Goal: Task Accomplishment & Management: Use online tool/utility

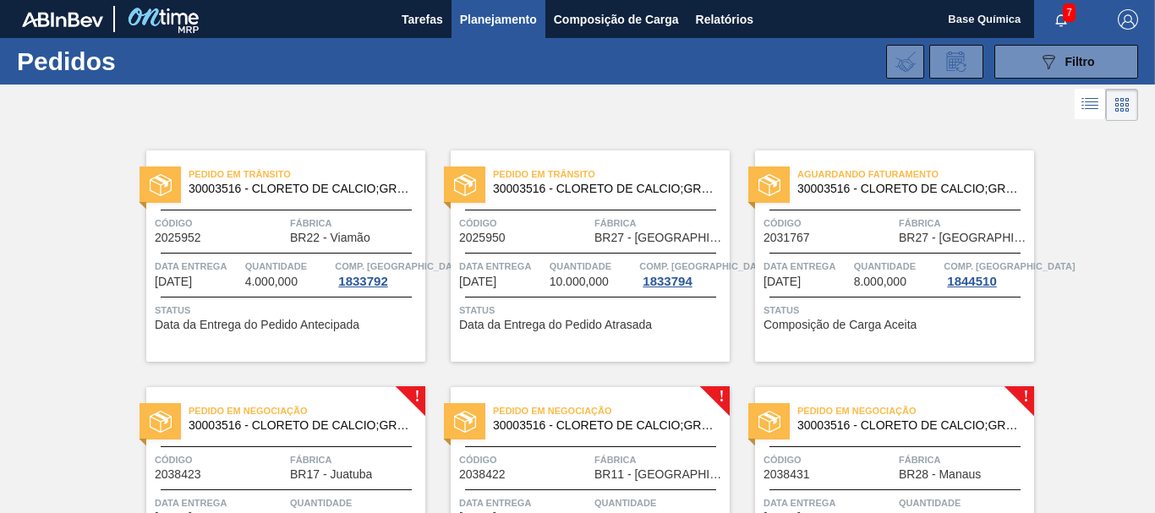
scroll to position [148, 0]
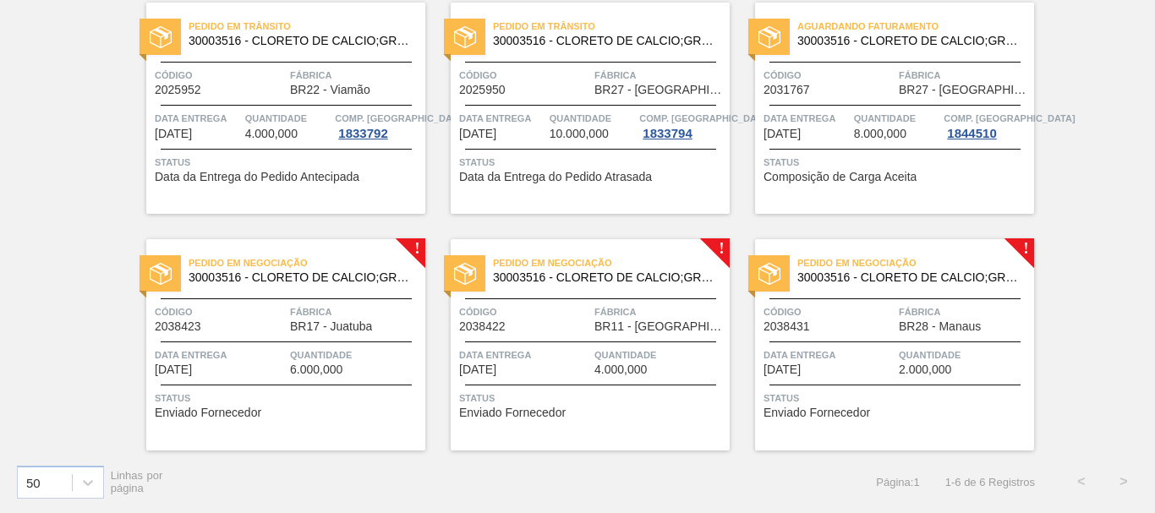
click at [271, 313] on span "Código" at bounding box center [220, 312] width 131 height 17
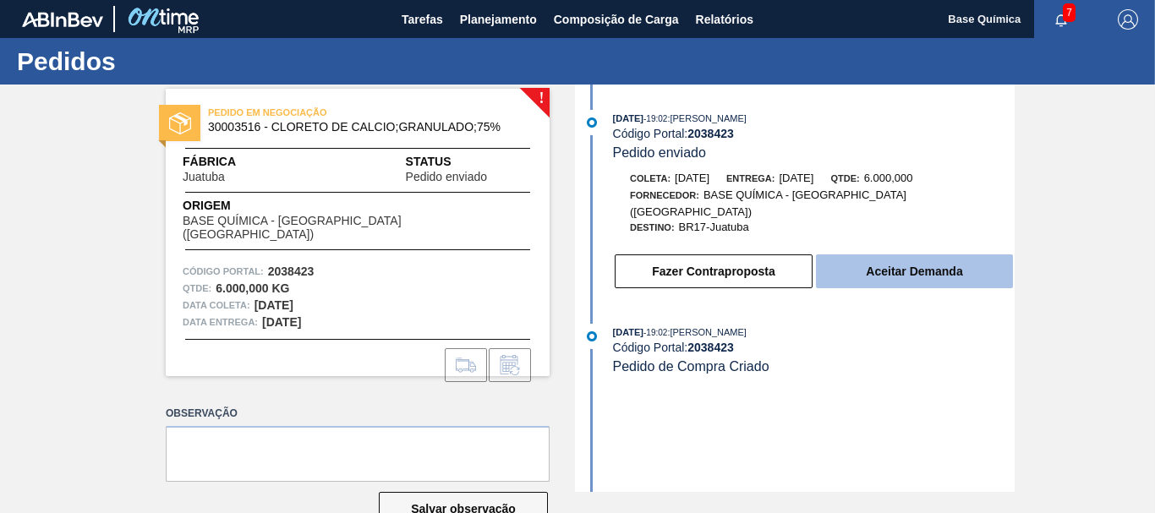
click at [923, 255] on button "Aceitar Demanda" at bounding box center [914, 272] width 197 height 34
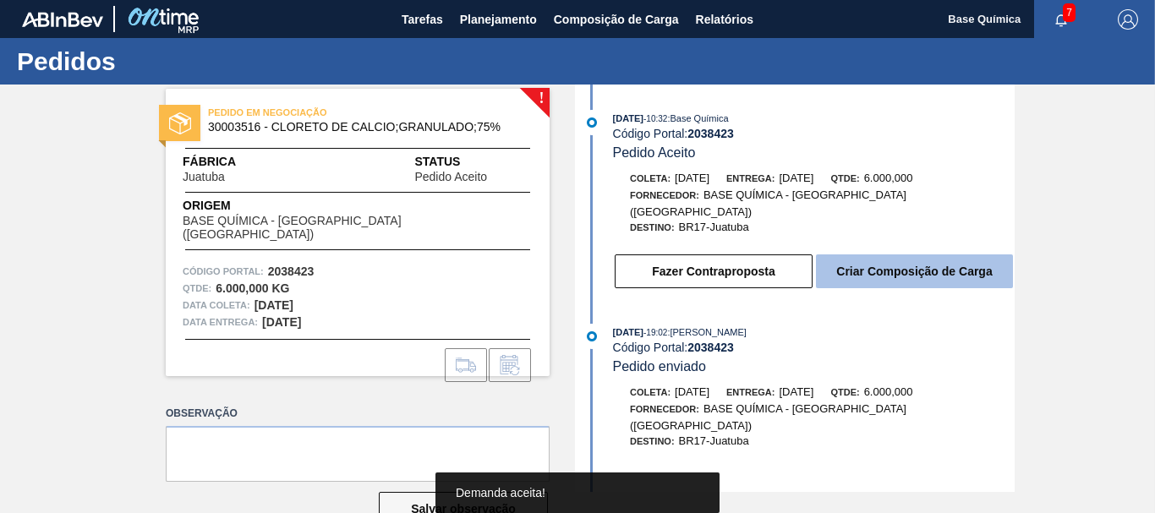
click at [927, 265] on button "Criar Composição de Carga" at bounding box center [914, 272] width 197 height 34
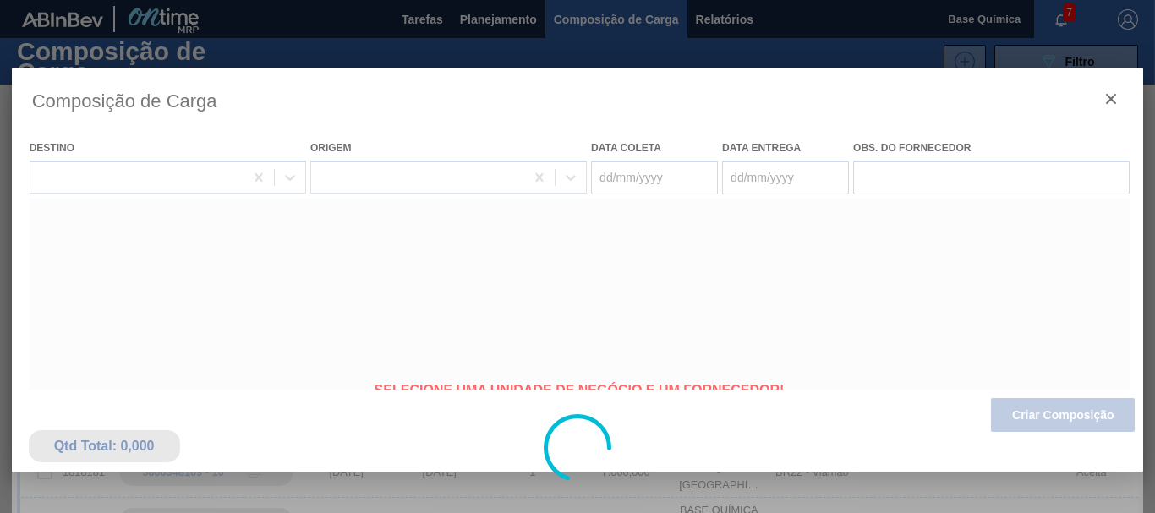
type coleta "[DATE]"
type entrega "[DATE]"
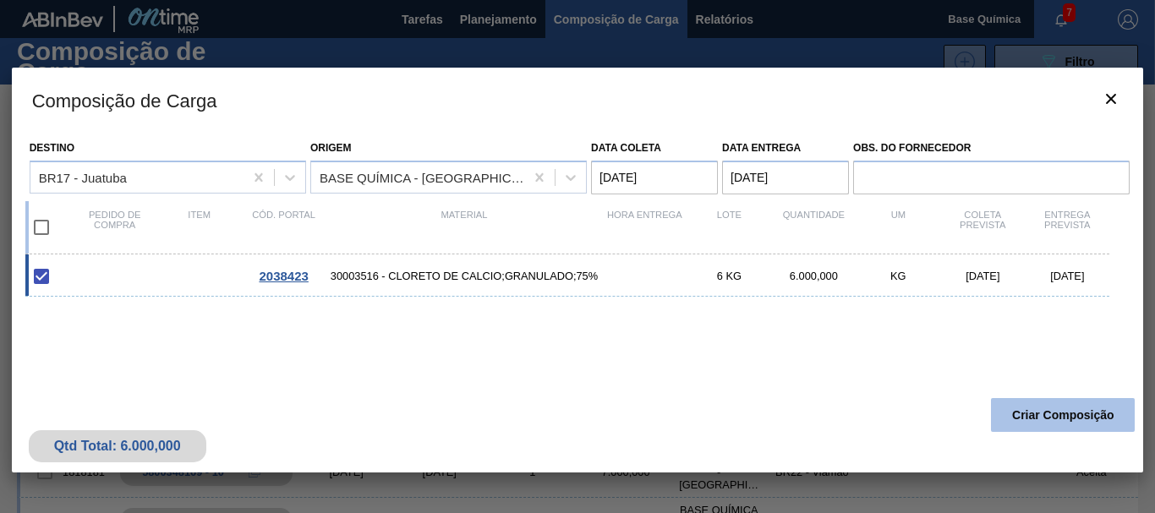
click at [1065, 417] on button "Criar Composição" at bounding box center [1063, 415] width 144 height 34
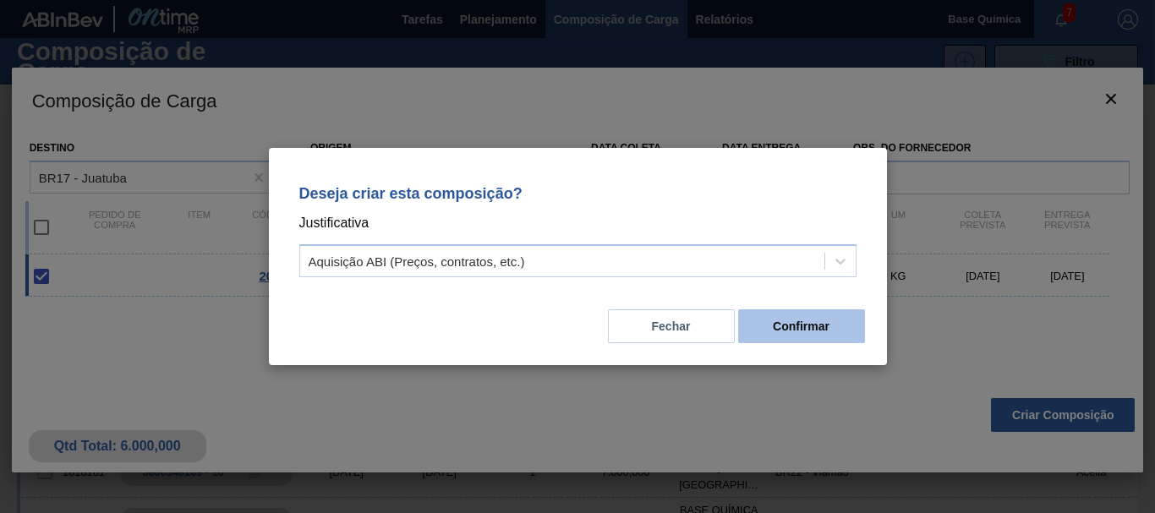
click at [785, 326] on button "Confirmar" at bounding box center [801, 327] width 127 height 34
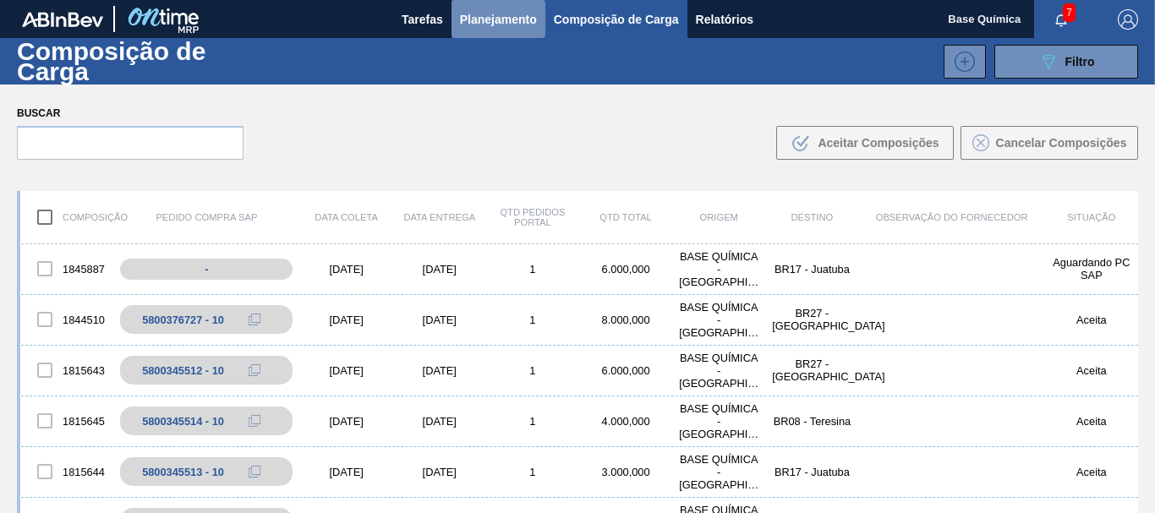
click at [509, 20] on span "Planejamento" at bounding box center [498, 19] width 77 height 20
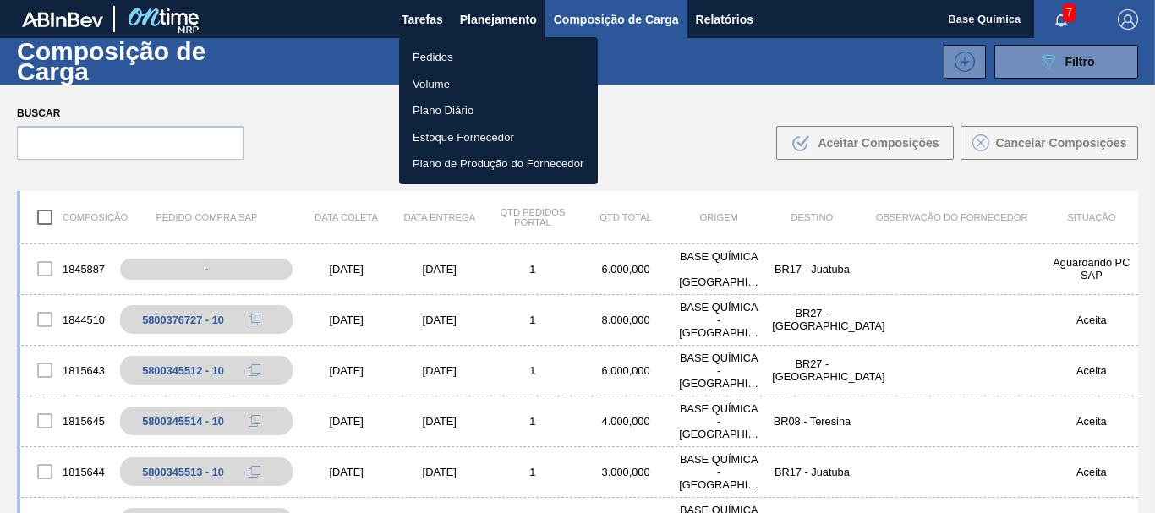
click at [440, 57] on li "Pedidos" at bounding box center [498, 57] width 199 height 27
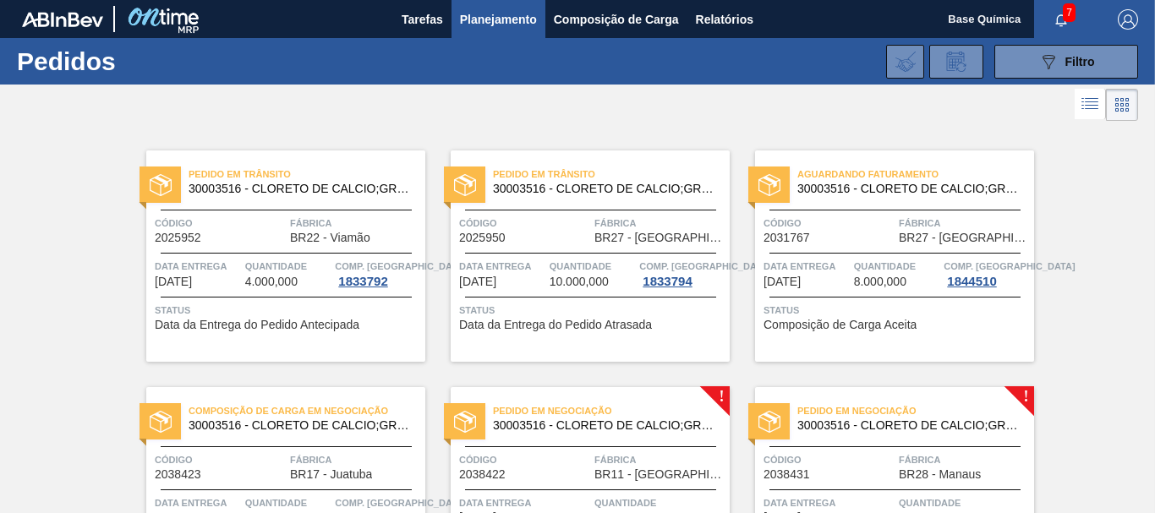
scroll to position [148, 0]
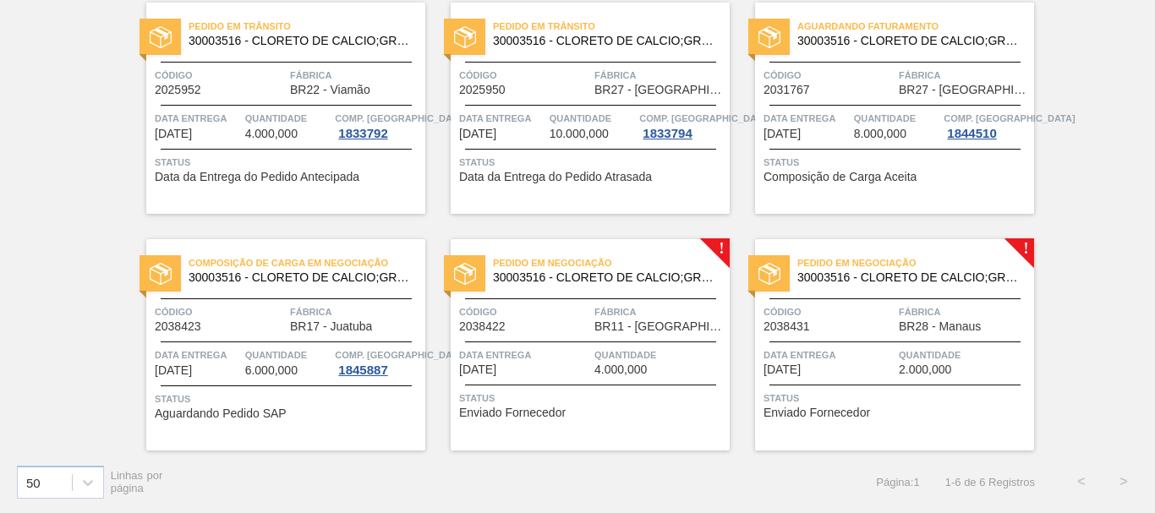
click at [591, 330] on div "Código 2038422 Fábrica BR11 - [GEOGRAPHIC_DATA]" at bounding box center [590, 319] width 279 height 30
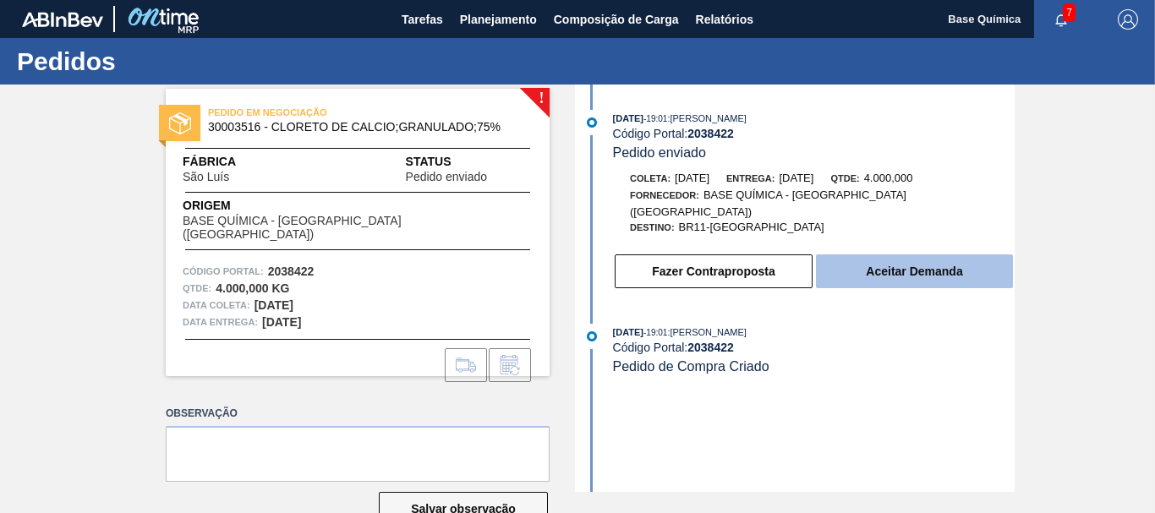
click at [922, 255] on button "Aceitar Demanda" at bounding box center [914, 272] width 197 height 34
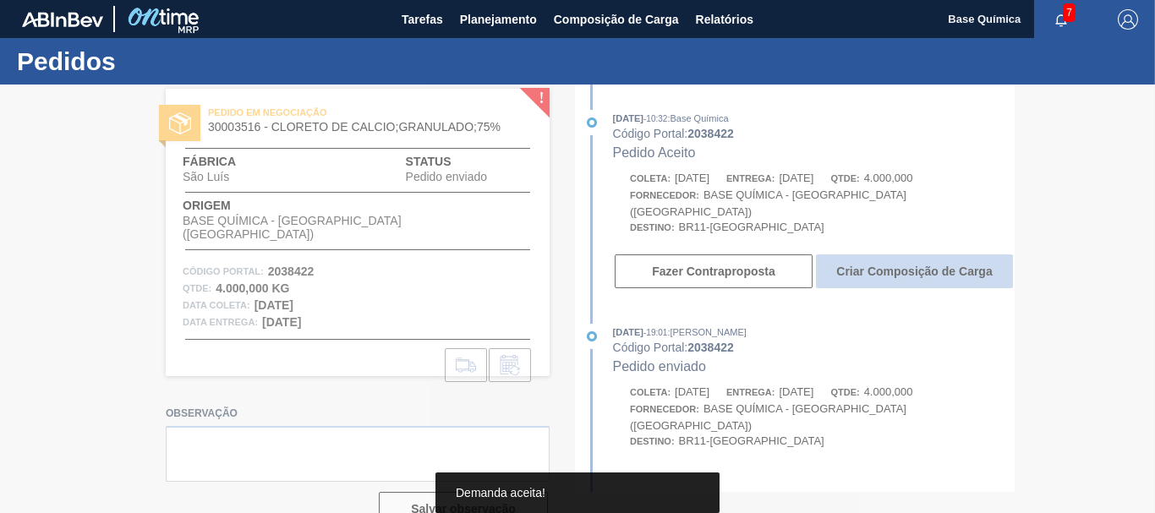
click at [929, 261] on button "Criar Composição de Carga" at bounding box center [914, 272] width 197 height 34
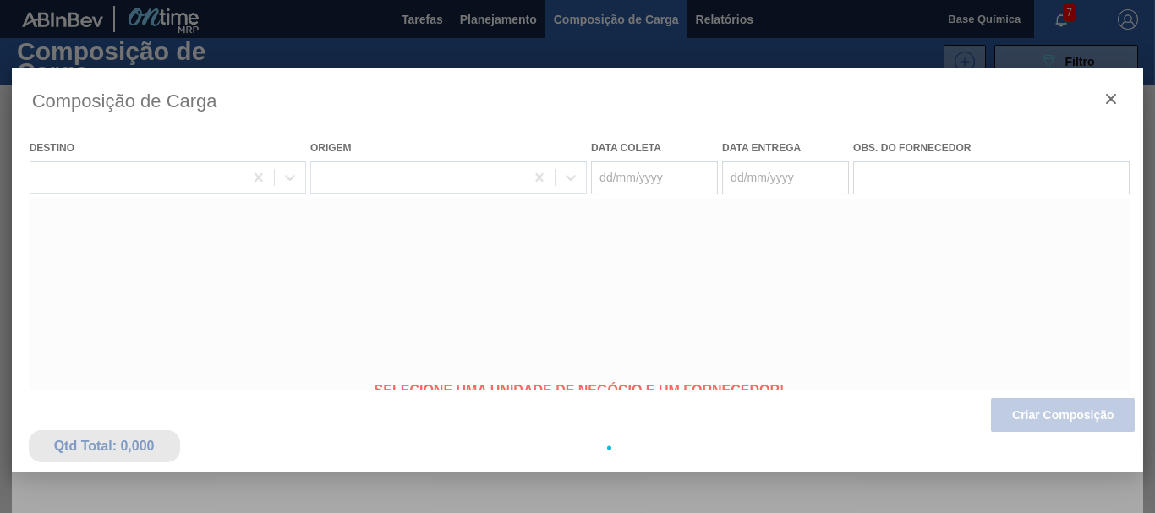
type coleta "[DATE]"
type entrega "[DATE]"
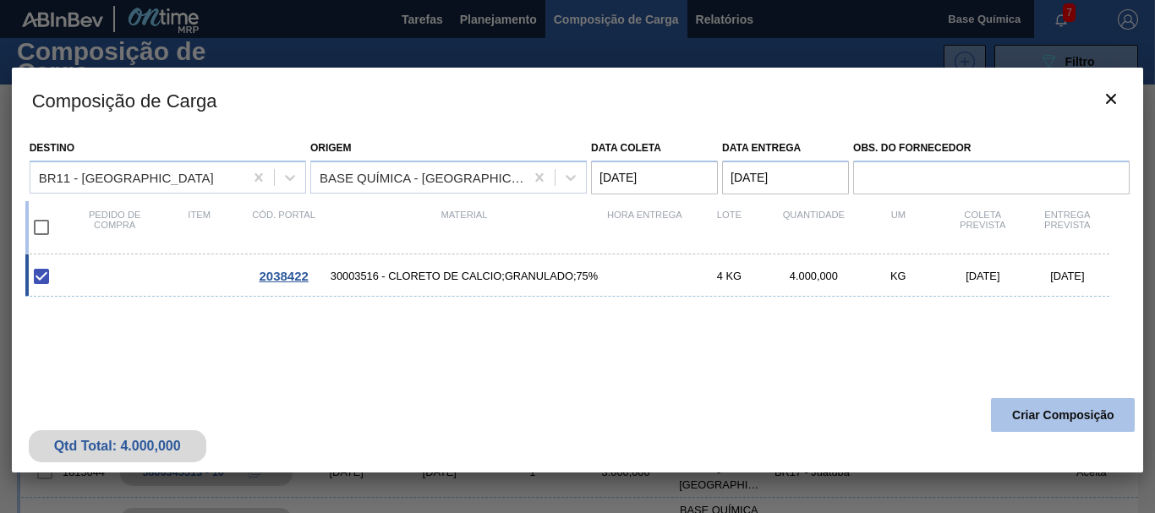
click at [1047, 411] on button "Criar Composição" at bounding box center [1063, 415] width 144 height 34
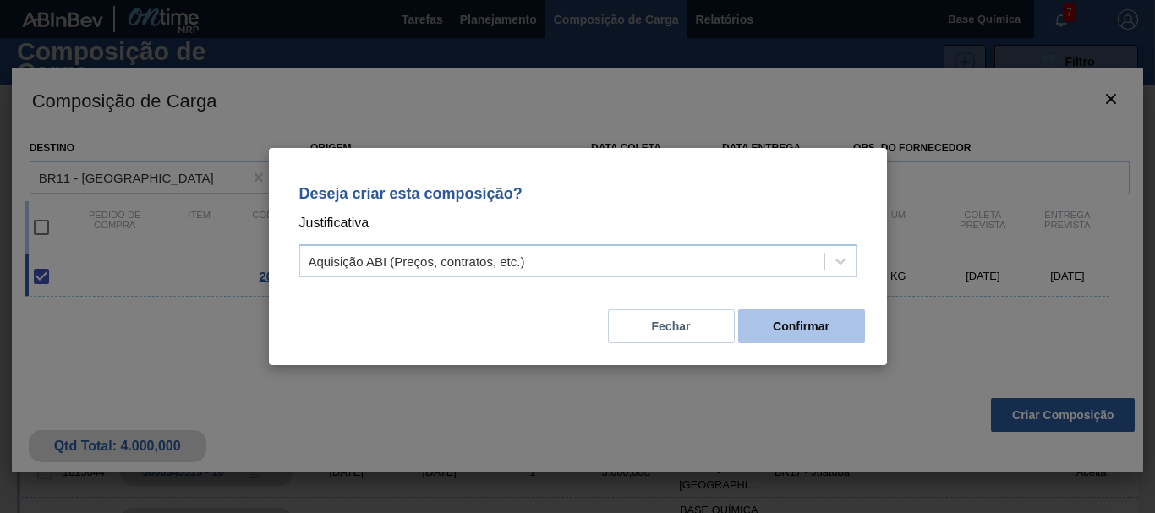
click at [826, 336] on button "Confirmar" at bounding box center [801, 327] width 127 height 34
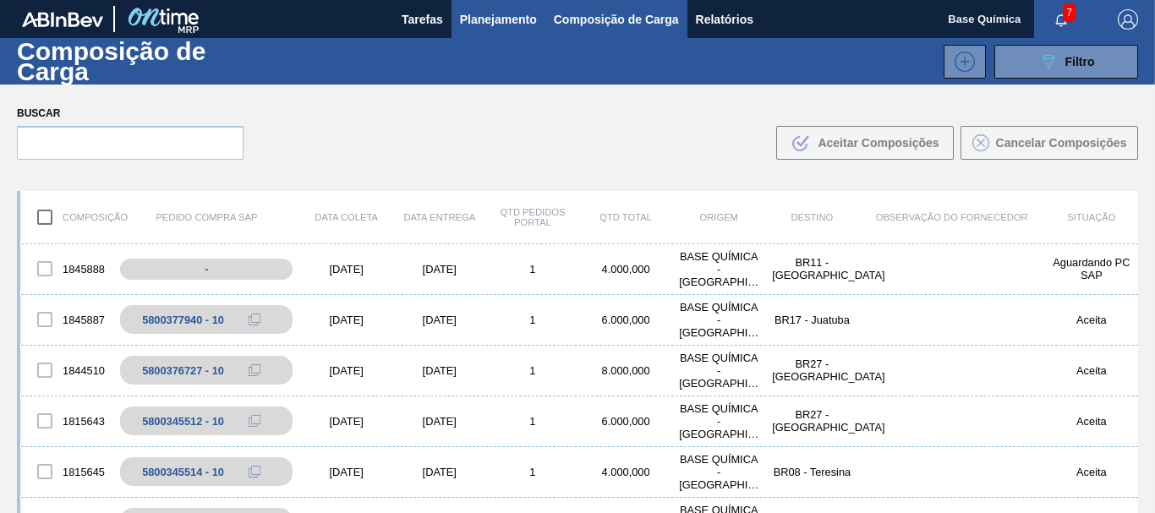
click at [502, 19] on span "Planejamento" at bounding box center [498, 19] width 77 height 20
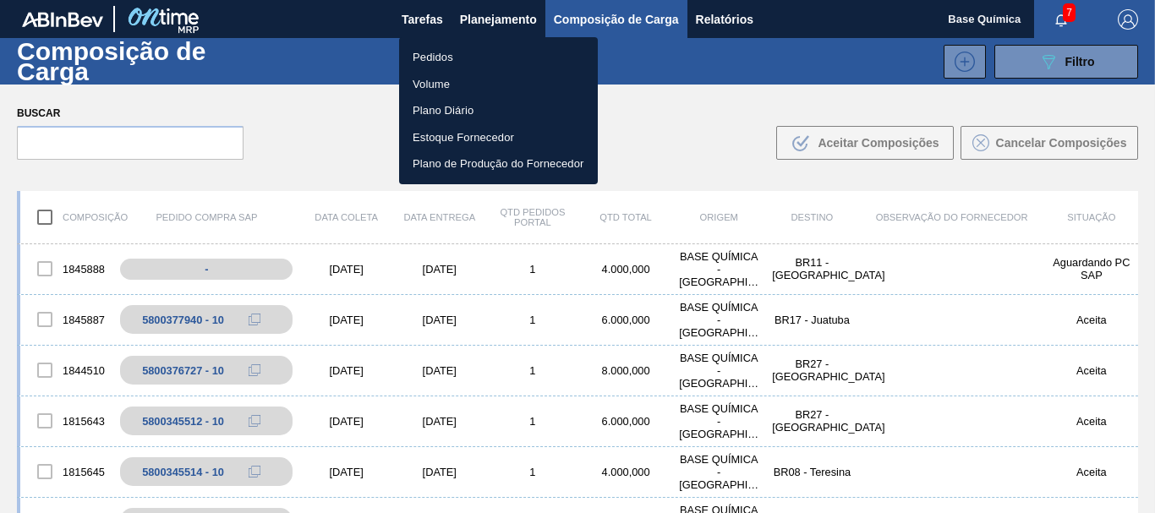
click at [424, 88] on li "Volume" at bounding box center [498, 84] width 199 height 27
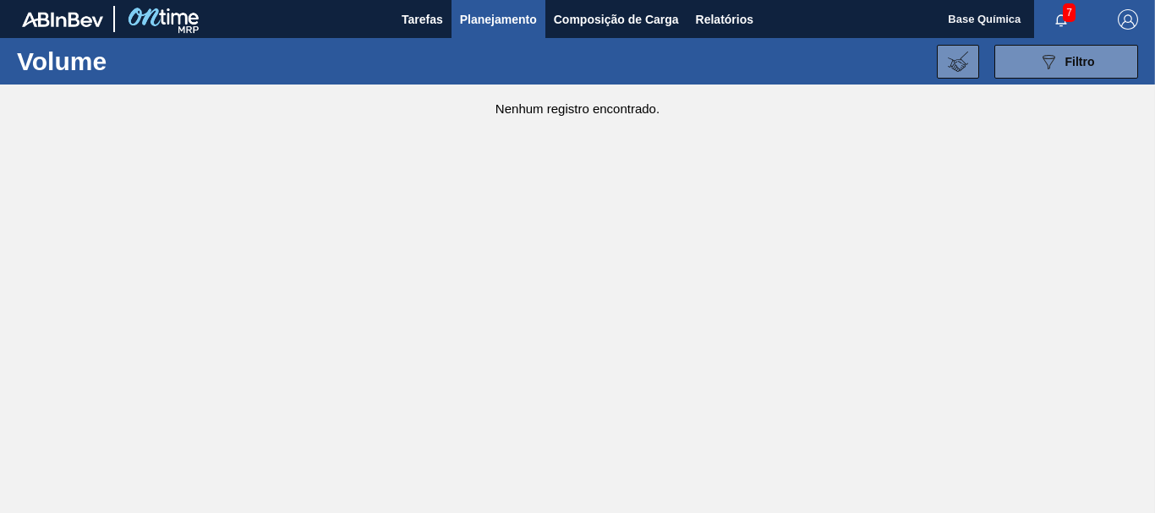
click at [508, 19] on span "Planejamento" at bounding box center [498, 19] width 77 height 20
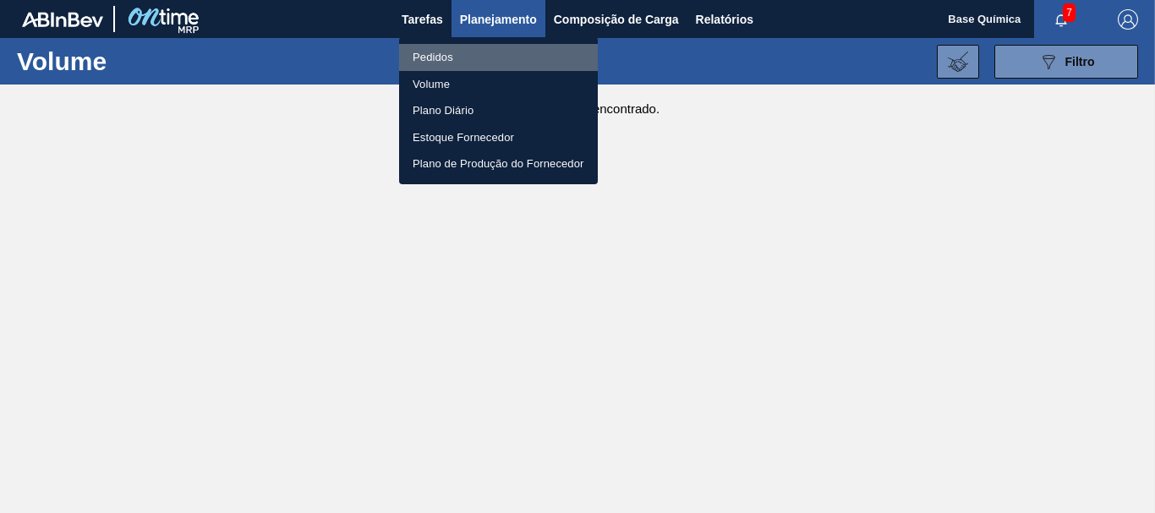
click at [431, 61] on li "Pedidos" at bounding box center [498, 57] width 199 height 27
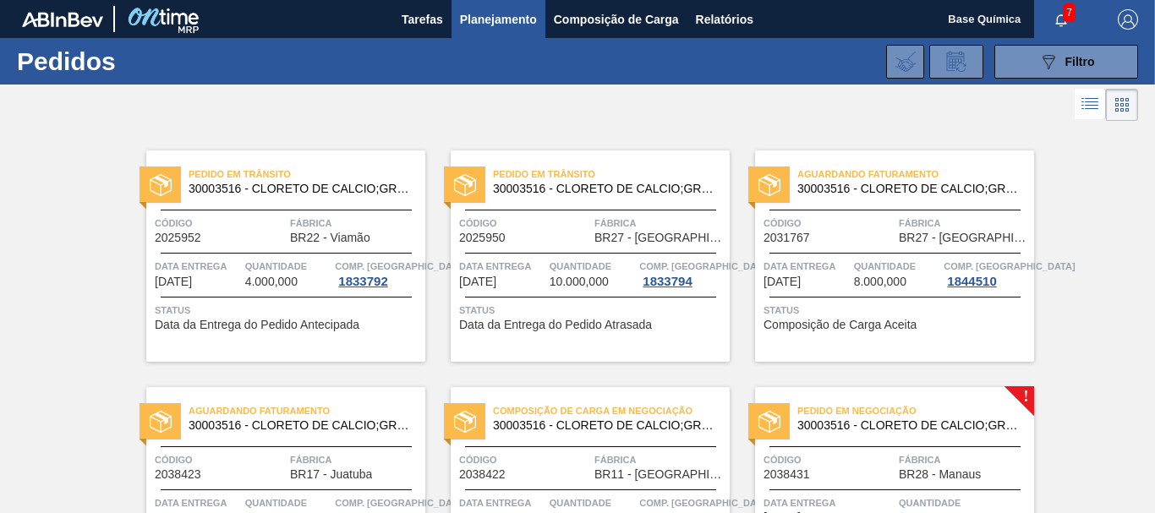
scroll to position [148, 0]
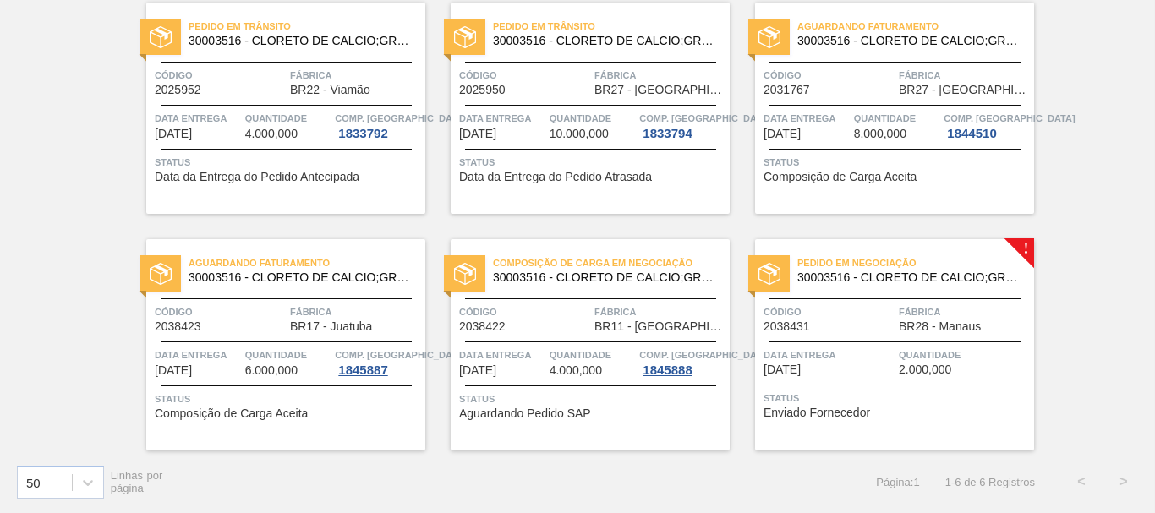
click at [930, 282] on span "30003516 - CLORETO DE CALCIO;GRANULADO;75%" at bounding box center [909, 278] width 223 height 13
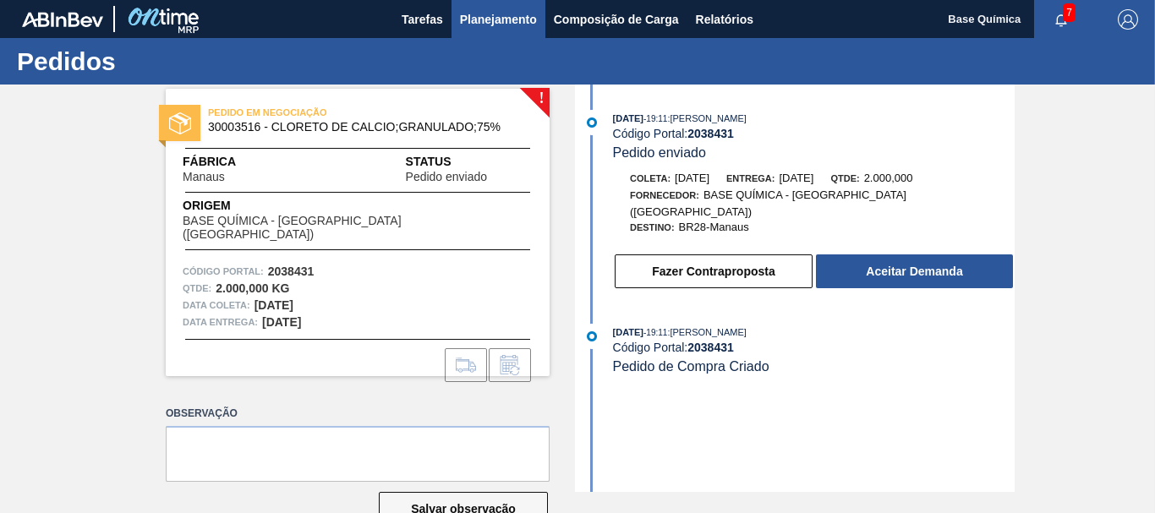
click at [492, 19] on span "Planejamento" at bounding box center [498, 19] width 77 height 20
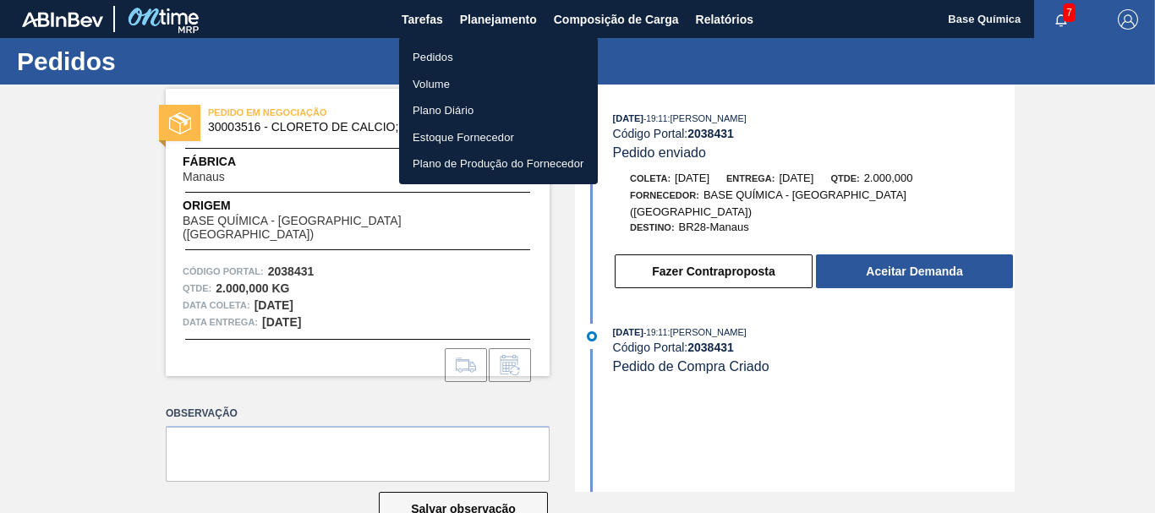
click at [484, 52] on li "Pedidos" at bounding box center [498, 57] width 199 height 27
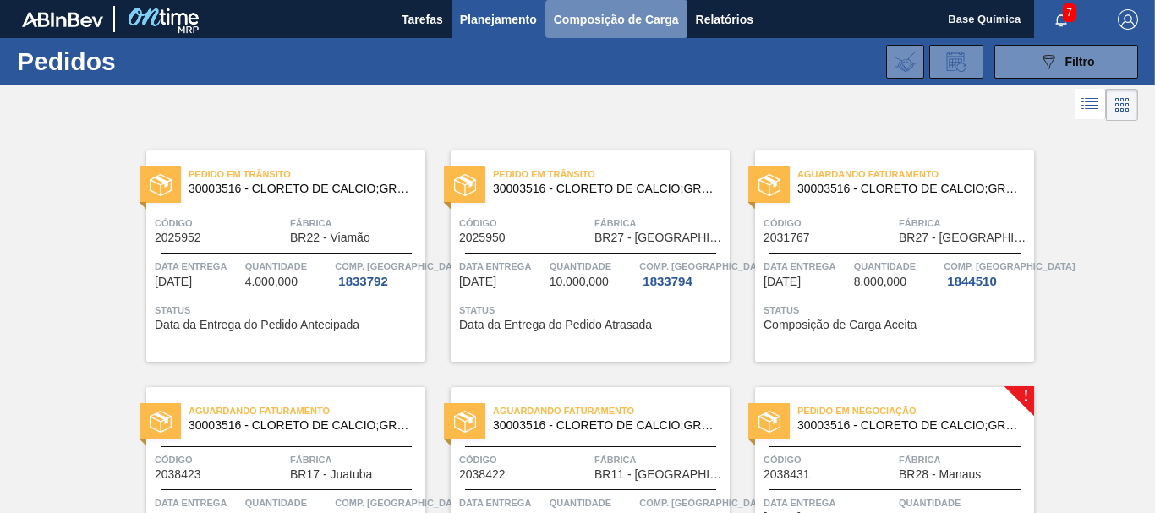
click at [609, 33] on button "Composição de Carga" at bounding box center [617, 19] width 142 height 38
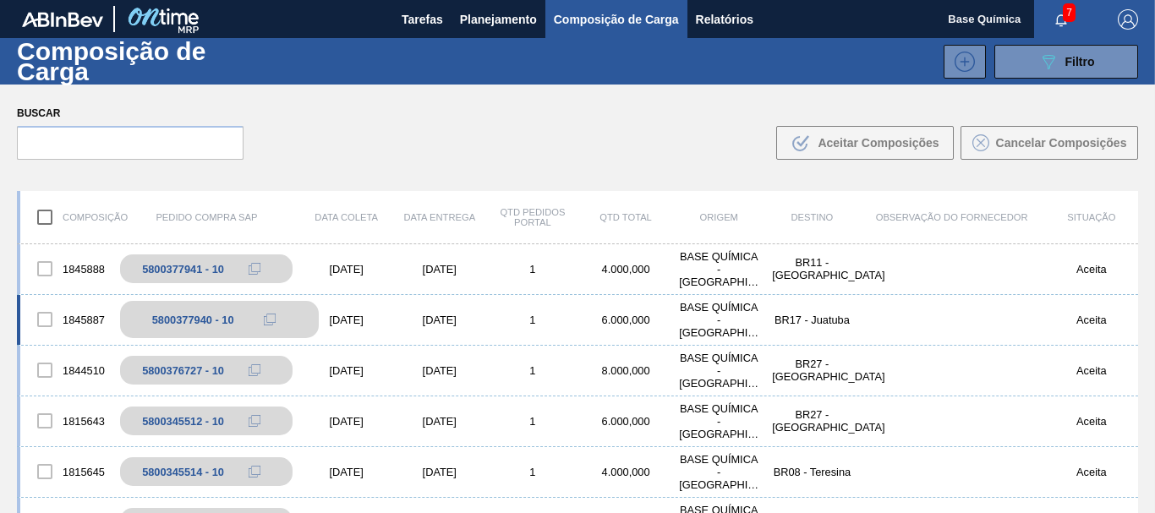
click at [170, 317] on div "5800377940 - 10" at bounding box center [193, 320] width 82 height 13
copy div "5800377940"
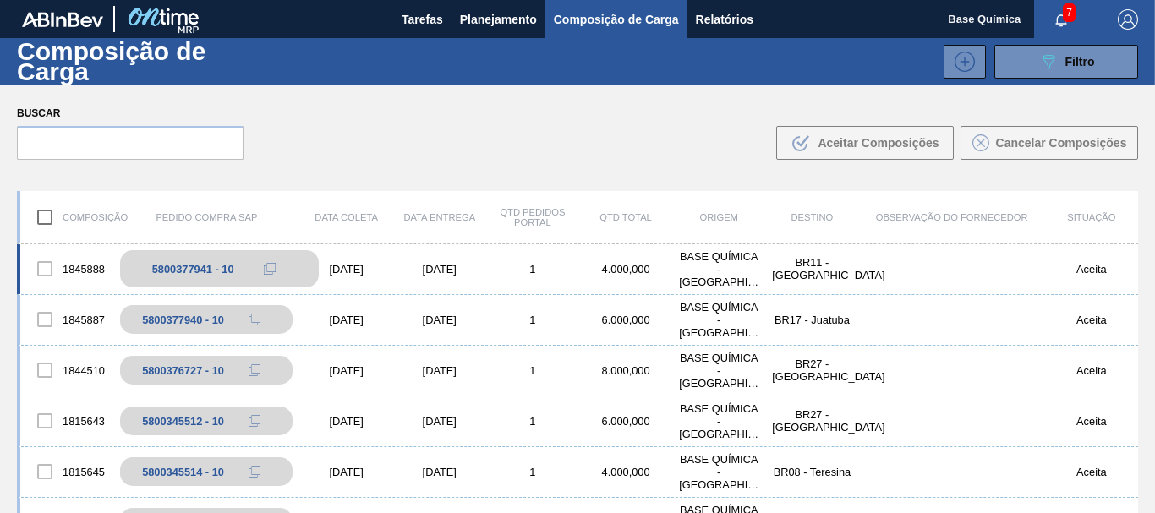
click at [188, 270] on div "5800377941 - 10" at bounding box center [193, 269] width 82 height 13
copy div "5800377941"
